Goal: Task Accomplishment & Management: Use online tool/utility

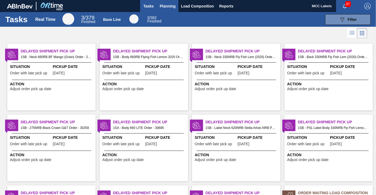
click at [167, 4] on span "Planning" at bounding box center [168, 6] width 16 height 6
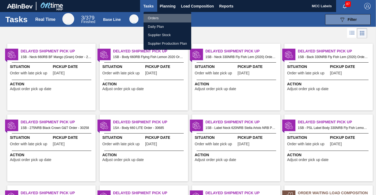
click at [150, 18] on li "Orders" at bounding box center [167, 18] width 48 height 9
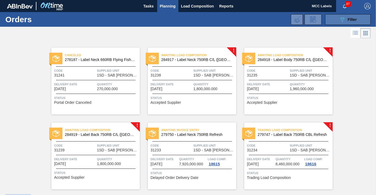
click at [332, 19] on button "089F7B8B-B2A5-4AFE-B5C0-19BA573D28AC Filter" at bounding box center [347, 19] width 45 height 11
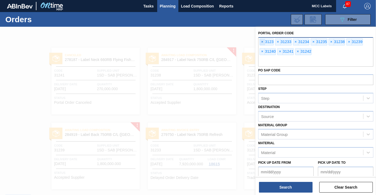
click at [262, 42] on span "×" at bounding box center [262, 42] width 5 height 6
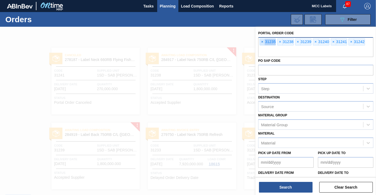
click at [262, 42] on span "×" at bounding box center [262, 42] width 5 height 6
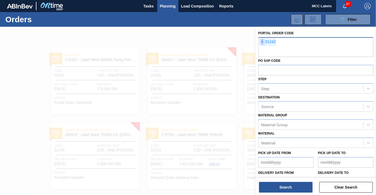
click at [262, 42] on span "×" at bounding box center [262, 42] width 5 height 6
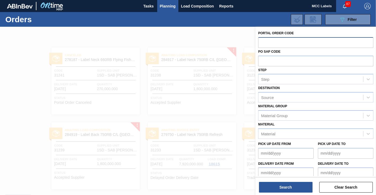
click at [262, 42] on input "text" at bounding box center [315, 42] width 115 height 10
type input "31314"
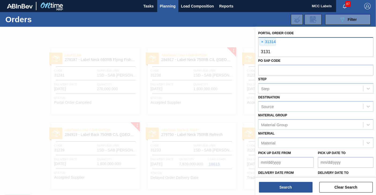
type input "31315"
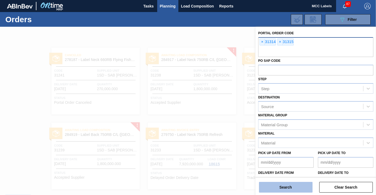
click at [295, 186] on button "Search" at bounding box center [286, 187] width 54 height 11
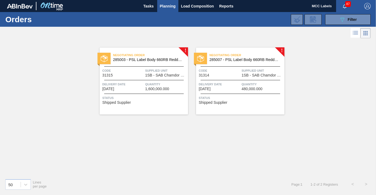
click at [136, 76] on div "Code 31315" at bounding box center [122, 72] width 41 height 9
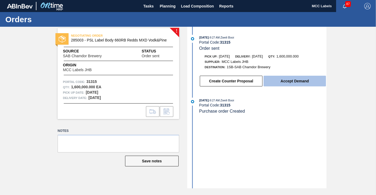
click at [288, 82] on button "Accept Demand" at bounding box center [294, 81] width 62 height 11
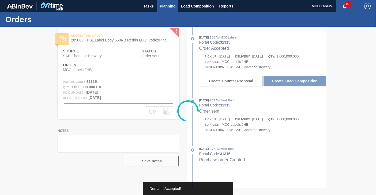
click at [163, 6] on span "Planning" at bounding box center [168, 6] width 16 height 6
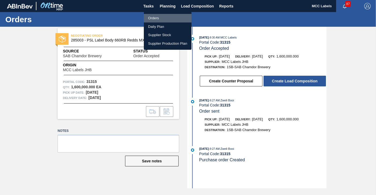
click at [154, 17] on li "Orders" at bounding box center [168, 18] width 48 height 9
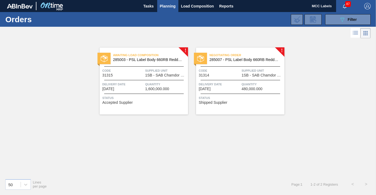
click at [228, 91] on div "Negotiating Order 285007 - PSL Label Body 660RB Redds MXD Vodk&Guar Code 31314 …" at bounding box center [240, 81] width 88 height 67
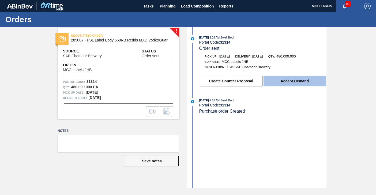
click at [281, 78] on button "Accept Demand" at bounding box center [294, 81] width 62 height 11
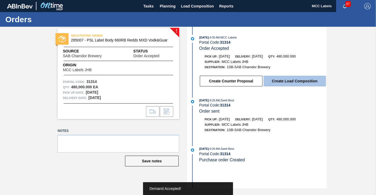
click at [283, 81] on button "Create Load Composition" at bounding box center [294, 81] width 62 height 11
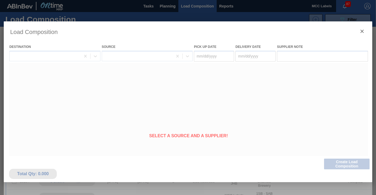
type Date "[DATE]"
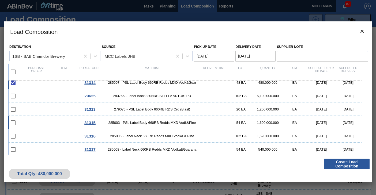
scroll to position [6, 0]
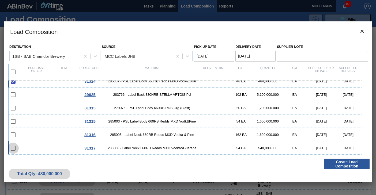
click at [17, 147] on input "checkbox" at bounding box center [12, 148] width 11 height 11
click at [11, 147] on input "checkbox" at bounding box center [12, 148] width 11 height 11
checkbox input "false"
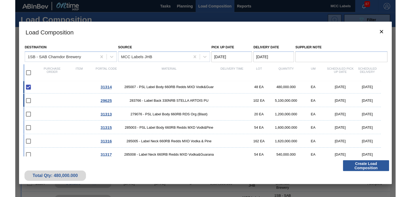
scroll to position [0, 0]
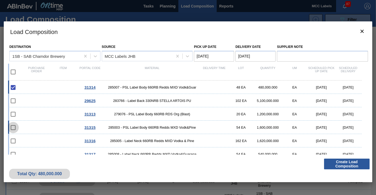
click at [13, 127] on input "checkbox" at bounding box center [12, 127] width 11 height 11
click at [41, 124] on div "31315 285003 - PSL Label Body 660RB Redds MXD Vodk&Pine 54 EA 1,600,000.000 EA …" at bounding box center [184, 127] width 353 height 13
checkbox input "true"
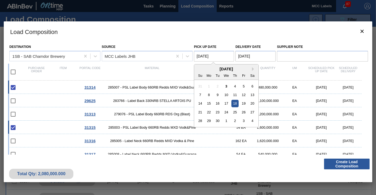
click at [214, 57] on Date "[DATE]" at bounding box center [214, 56] width 40 height 11
click at [216, 95] on div "9" at bounding box center [217, 94] width 7 height 7
type Date "[DATE]"
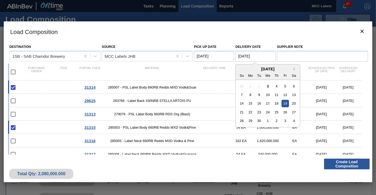
click at [239, 56] on Date "[DATE]" at bounding box center [255, 56] width 40 height 11
click at [260, 94] on div "9" at bounding box center [258, 94] width 7 height 7
type Date "[DATE]"
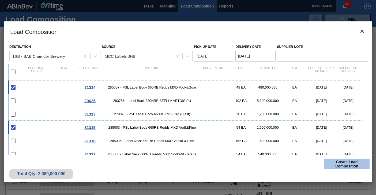
click at [342, 166] on button "Create Load Composition" at bounding box center [346, 164] width 45 height 11
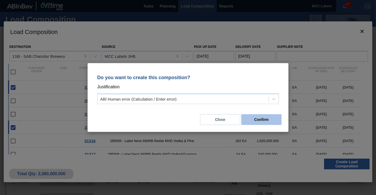
click at [265, 119] on button "Confirm" at bounding box center [261, 119] width 40 height 11
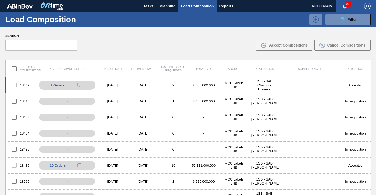
click at [121, 86] on div "[DATE]" at bounding box center [112, 85] width 30 height 4
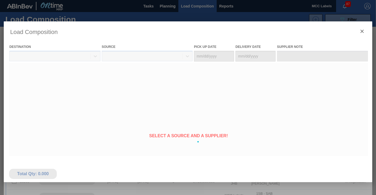
type Date "[DATE]"
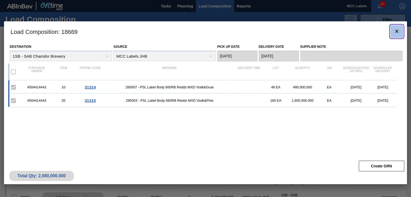
click at [375, 32] on icon "botão de ícone" at bounding box center [397, 31] width 6 height 6
